Goal: Find specific fact

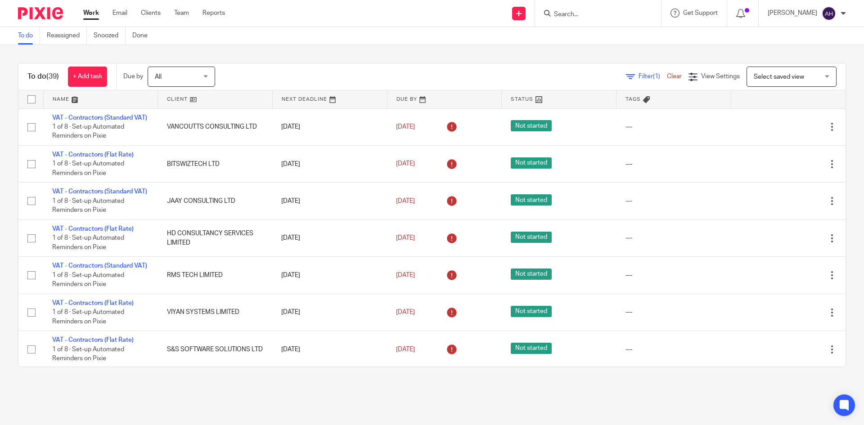
click at [579, 18] on input "Search" at bounding box center [593, 15] width 81 height 8
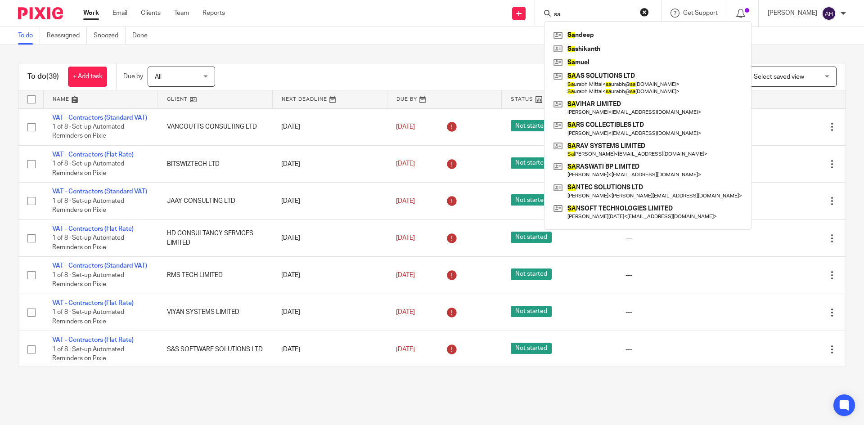
type input "s"
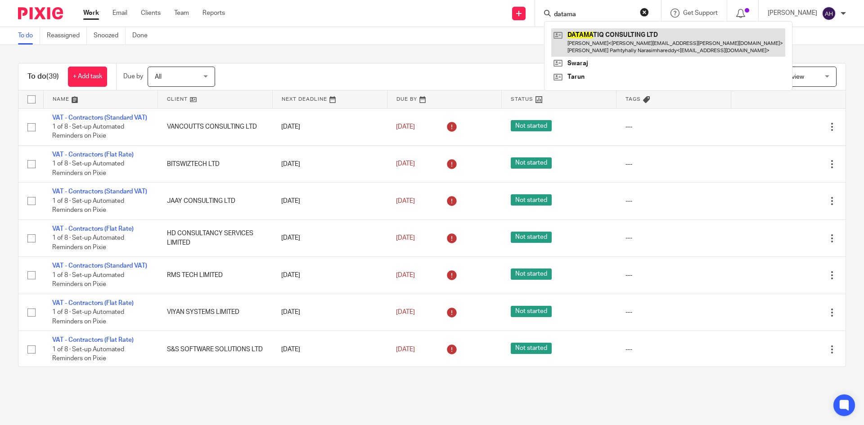
type input "datama"
click at [593, 40] on link at bounding box center [668, 42] width 234 height 28
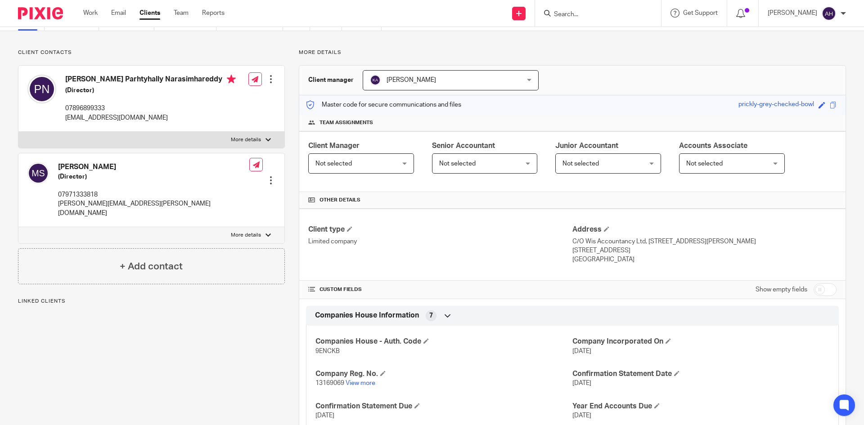
scroll to position [135, 0]
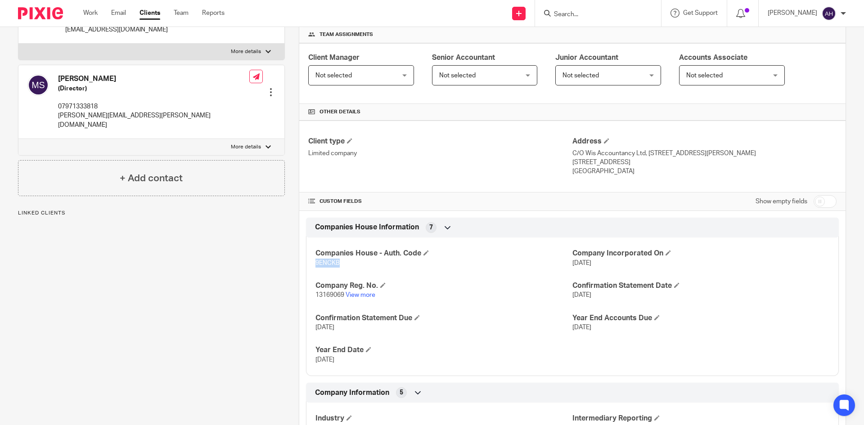
drag, startPoint x: 346, startPoint y: 264, endPoint x: 308, endPoint y: 265, distance: 37.4
click at [308, 265] on div "Companies House - Auth. Code 9ENCKB Company Incorporated On 1 Feb 2021 Company …" at bounding box center [572, 303] width 533 height 145
copy span "9ENCKB"
click at [317, 263] on span "9ENCKB" at bounding box center [328, 263] width 24 height 6
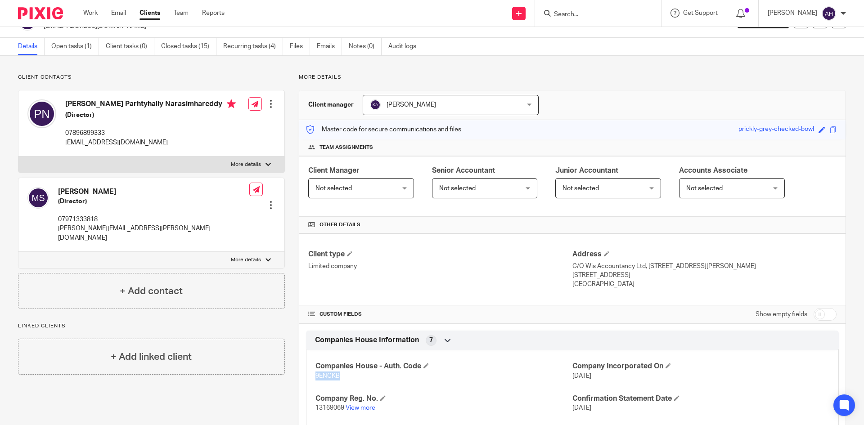
scroll to position [0, 0]
